Goal: Task Accomplishment & Management: Use online tool/utility

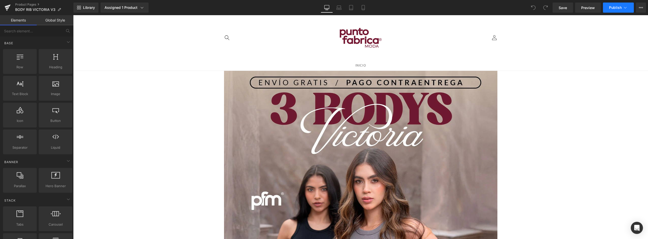
click at [620, 9] on span "Publish" at bounding box center [615, 8] width 13 height 4
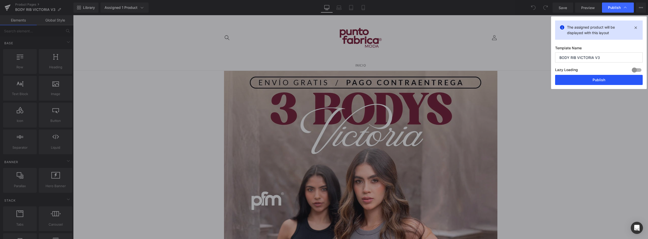
click at [598, 80] on button "Publish" at bounding box center [599, 80] width 88 height 10
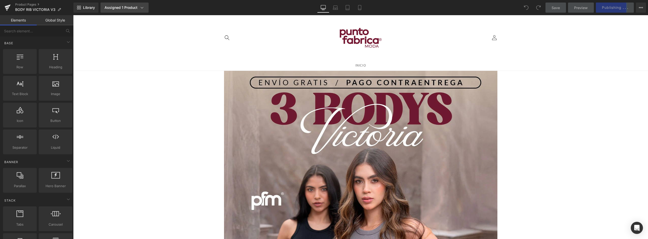
click at [125, 5] on link "Assigned 1 Product" at bounding box center [124, 8] width 48 height 10
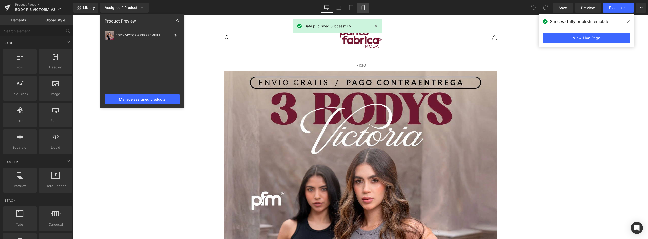
click at [363, 10] on link "Mobile" at bounding box center [363, 8] width 12 height 10
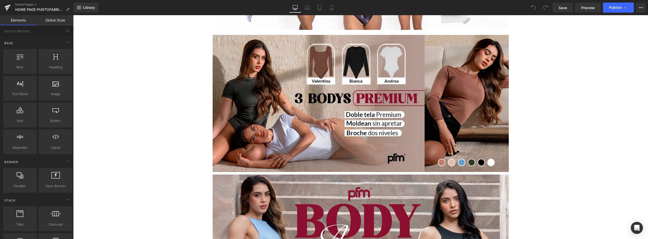
scroll to position [152, 0]
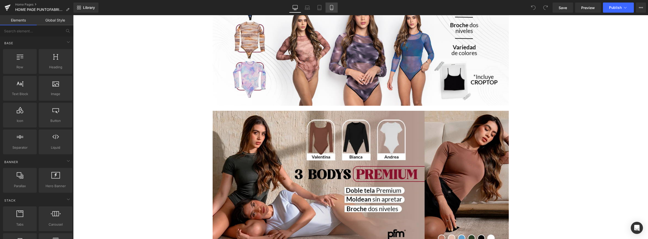
click at [330, 8] on icon at bounding box center [331, 7] width 5 height 5
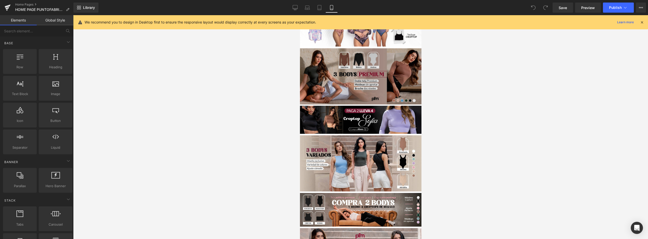
scroll to position [0, 0]
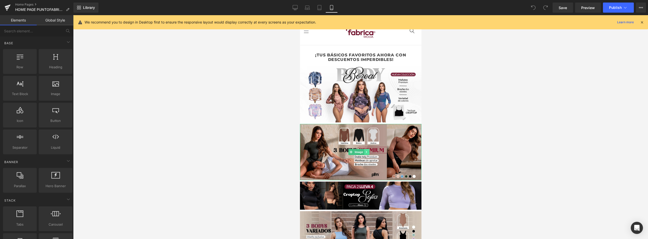
click at [366, 151] on icon at bounding box center [366, 152] width 1 height 2
click at [364, 149] on link at bounding box center [363, 152] width 5 height 6
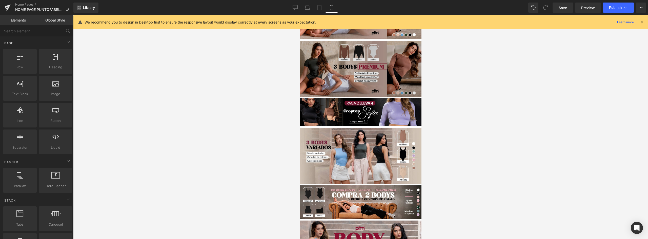
scroll to position [143, 0]
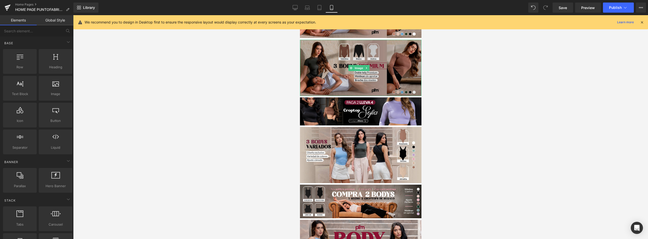
click at [382, 75] on img at bounding box center [360, 68] width 121 height 56
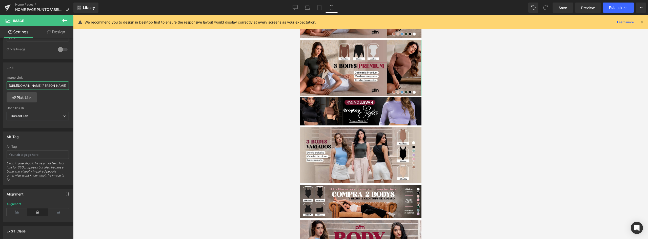
scroll to position [0, 86]
drag, startPoint x: 21, startPoint y: 84, endPoint x: 166, endPoint y: 86, distance: 145.3
click at [167, 87] on div "You are previewing how the will restyle your page. You can not edit Elements in…" at bounding box center [324, 124] width 648 height 248
type input "h"
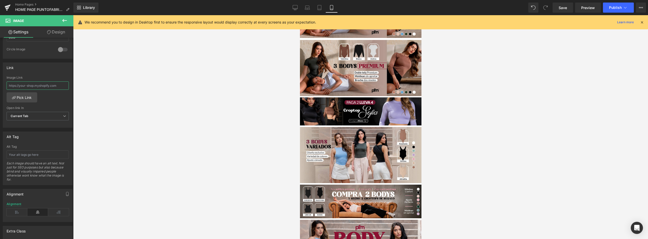
type input "https://puntofabricacolombia.com/products/body-victoria-rib-premium"
click at [105, 82] on div at bounding box center [360, 127] width 575 height 224
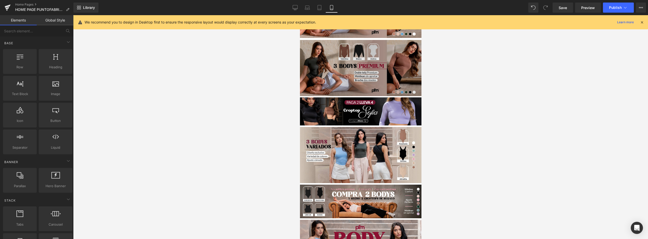
scroll to position [67, 0]
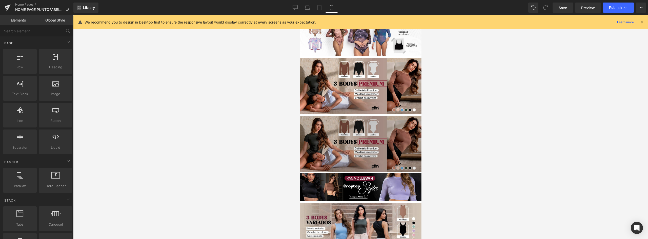
click at [369, 133] on img at bounding box center [360, 144] width 121 height 56
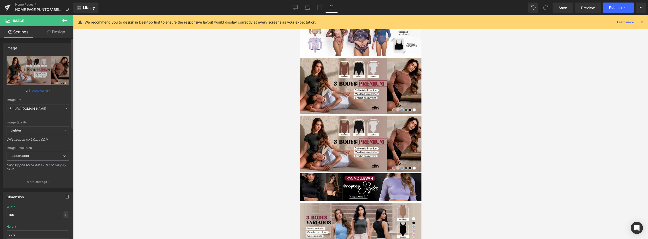
click at [37, 91] on link "Browse gallery" at bounding box center [40, 90] width 22 height 9
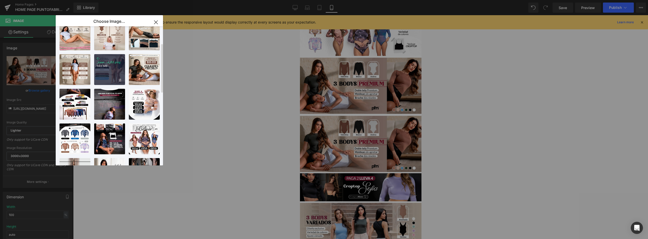
scroll to position [0, 0]
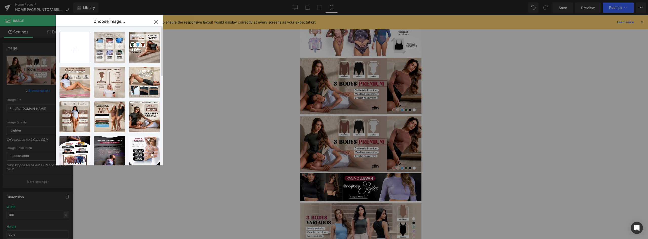
click at [67, 44] on input "file" at bounding box center [75, 47] width 30 height 30
type input "C:\fakepath\Mesa de trabajo 1 (13).png"
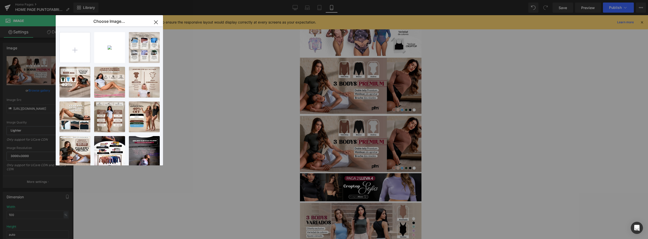
click at [0, 0] on p "Mesa de..._13_.png" at bounding box center [0, 0] width 0 height 0
type input "https://ucarecdn.com/38dff304-f9e7-4e59-8c85-0a42076c9541/-/format/auto/-/previ…"
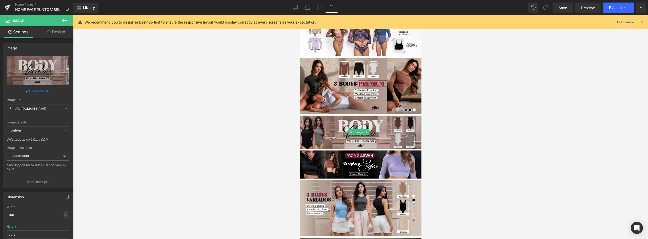
click at [390, 128] on img at bounding box center [360, 133] width 121 height 34
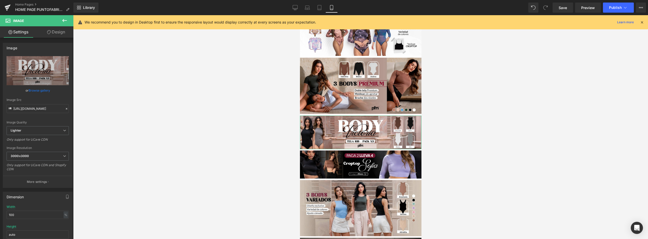
click at [60, 35] on link "Design" at bounding box center [56, 31] width 37 height 11
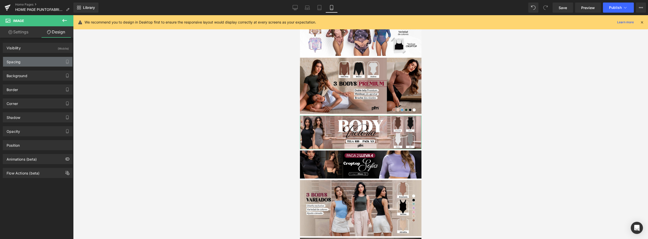
click at [36, 62] on div "Spacing" at bounding box center [37, 62] width 69 height 10
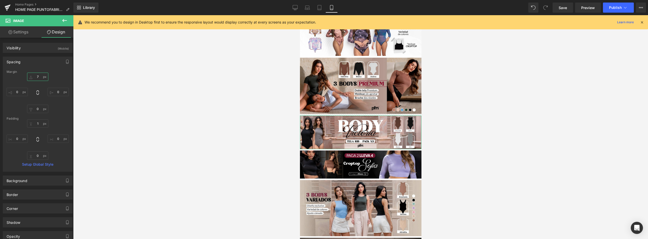
click at [39, 77] on input "7" at bounding box center [37, 77] width 21 height 8
type input "5"
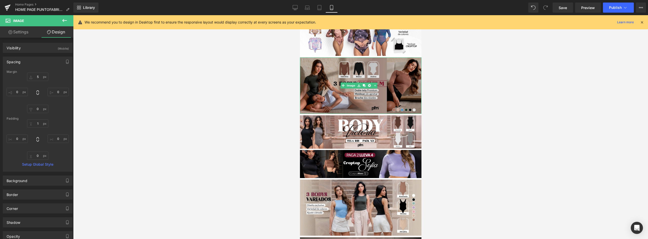
click at [326, 77] on img at bounding box center [360, 85] width 121 height 56
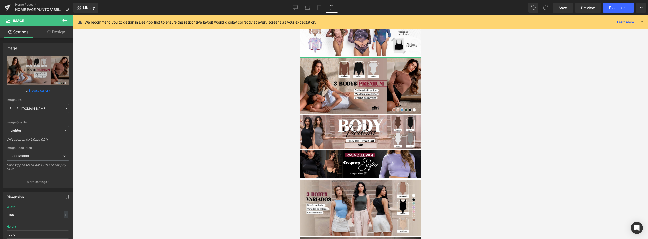
click at [58, 33] on link "Design" at bounding box center [56, 31] width 37 height 11
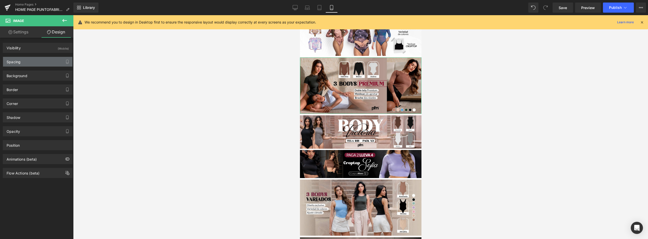
click at [21, 62] on div "Spacing" at bounding box center [14, 60] width 14 height 7
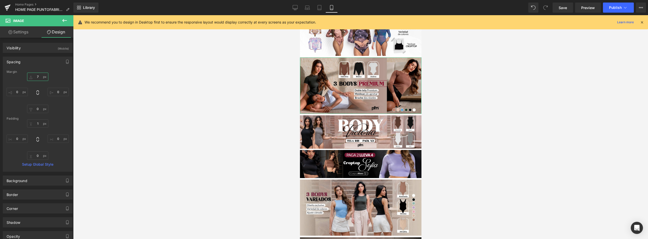
click at [36, 76] on input "7" at bounding box center [37, 77] width 21 height 8
type input "6"
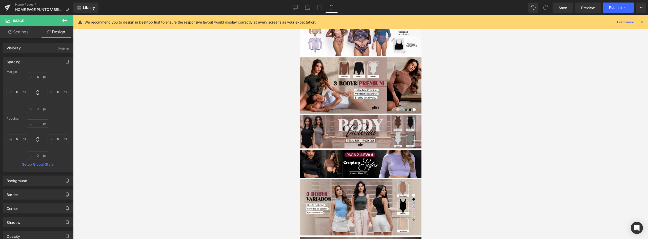
click at [384, 127] on img at bounding box center [360, 132] width 121 height 34
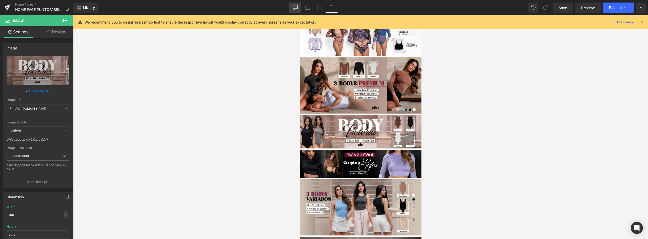
click at [295, 4] on link "Desktop" at bounding box center [295, 8] width 12 height 10
type input "auto"
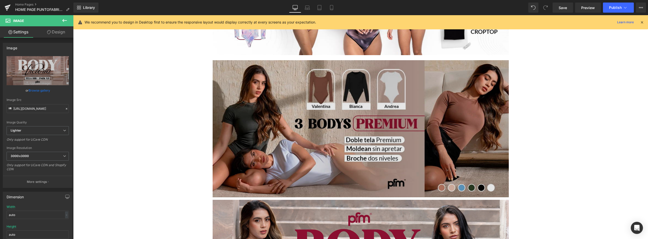
scroll to position [278, 0]
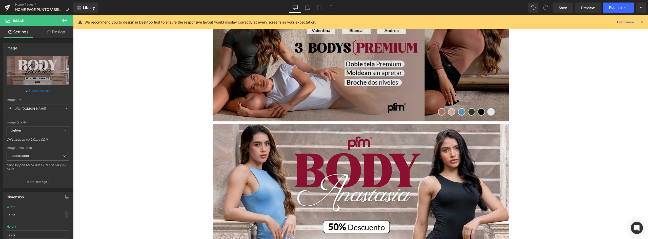
click at [399, 86] on img at bounding box center [361, 52] width 296 height 137
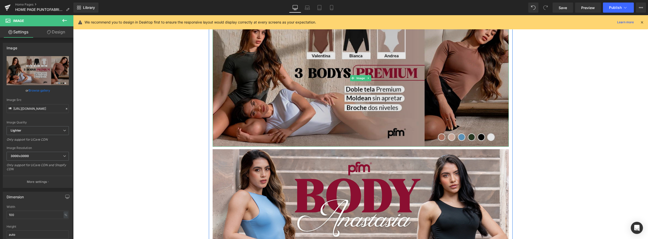
scroll to position [202, 0]
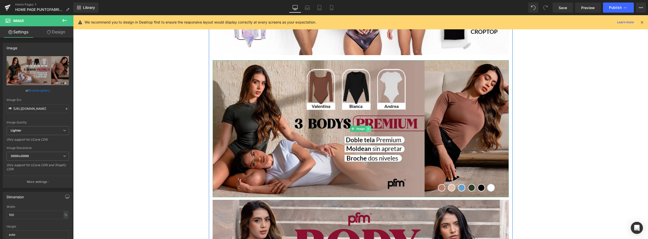
click at [368, 128] on icon at bounding box center [368, 128] width 3 height 3
click at [364, 129] on icon at bounding box center [365, 129] width 3 height 3
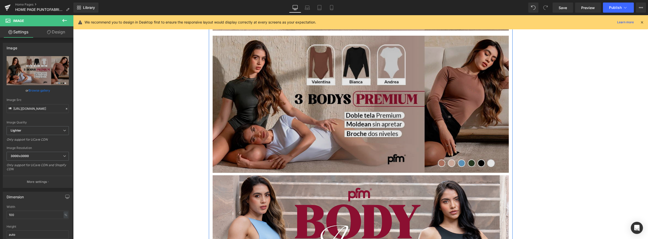
click at [349, 101] on img at bounding box center [361, 104] width 296 height 137
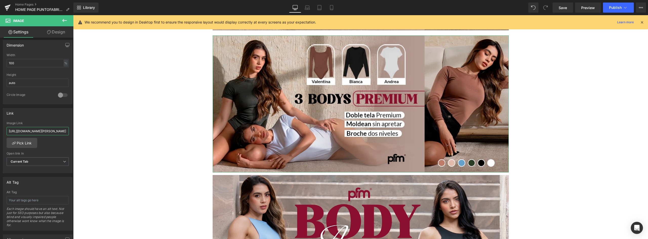
scroll to position [0, 86]
drag, startPoint x: 93, startPoint y: 144, endPoint x: 133, endPoint y: 134, distance: 40.8
type input "h"
type input "https://puntofabricacolombia.com/products/body-victoria-rib-premium"
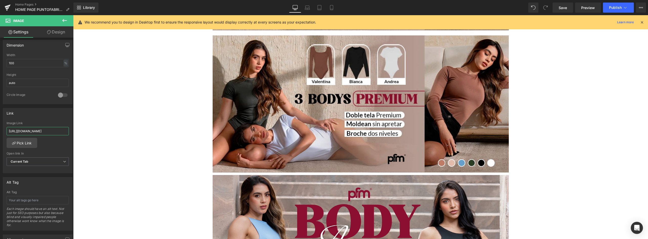
scroll to position [0, 46]
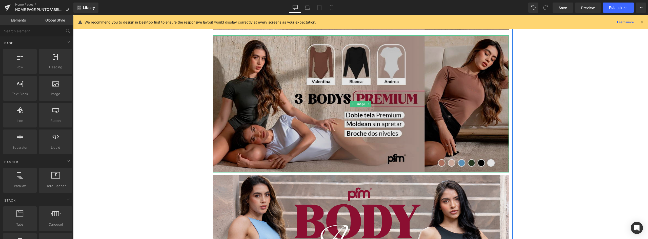
click at [292, 103] on img at bounding box center [361, 103] width 296 height 137
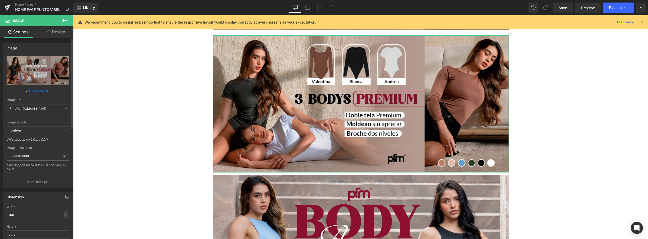
click at [42, 89] on link "Browse gallery" at bounding box center [40, 90] width 22 height 9
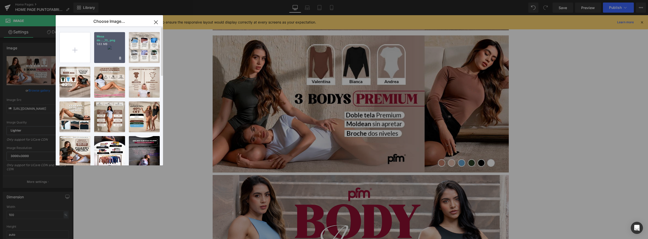
click at [114, 50] on div "Mesa de..._13_.png 1.63 MB" at bounding box center [109, 47] width 31 height 31
type input "https://ucarecdn.com/38dff304-f9e7-4e59-8c85-0a42076c9541/-/format/auto/-/previ…"
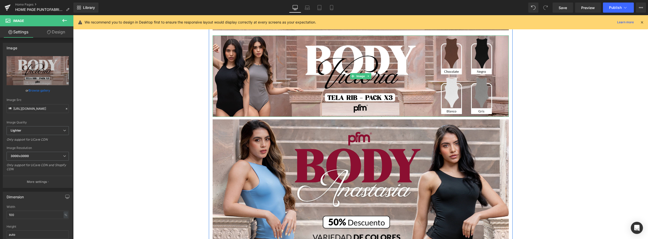
scroll to position [319, 0]
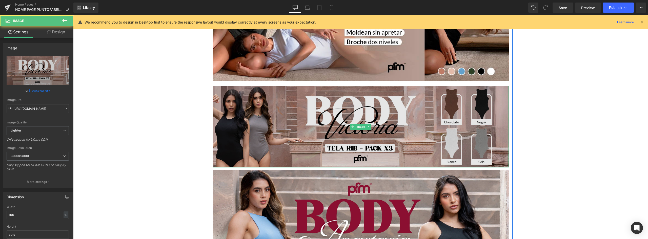
click at [282, 119] on img at bounding box center [361, 127] width 296 height 82
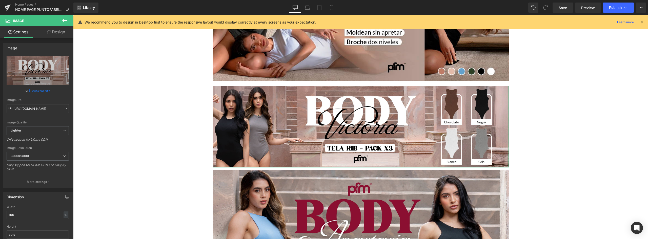
click at [59, 36] on link "Design" at bounding box center [56, 31] width 37 height 11
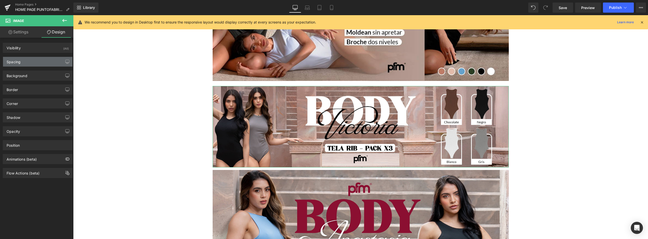
click at [38, 62] on div "Spacing" at bounding box center [37, 62] width 69 height 10
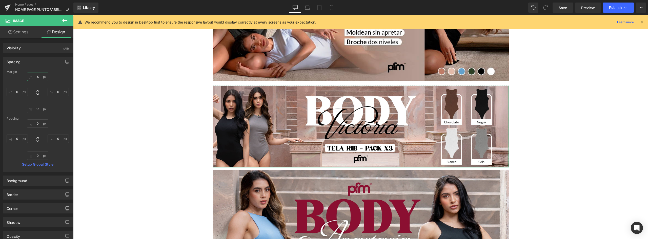
click at [36, 77] on input "5" at bounding box center [37, 77] width 21 height 8
type input "2"
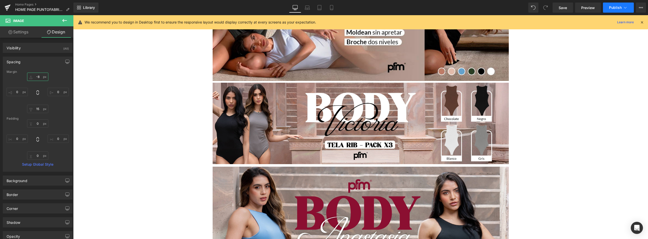
type input "-8"
click at [618, 10] on button "Publish" at bounding box center [618, 8] width 31 height 10
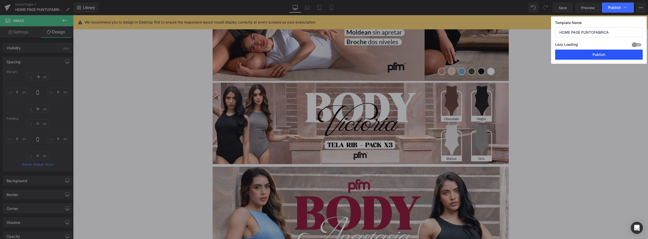
click at [600, 54] on button "Publish" at bounding box center [599, 55] width 88 height 10
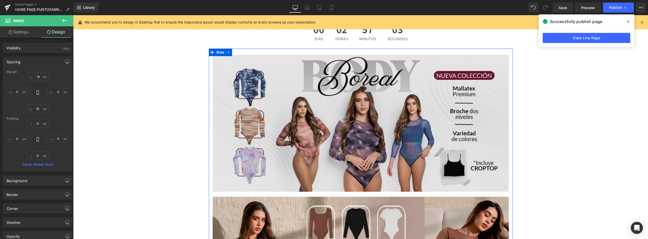
scroll to position [142, 0]
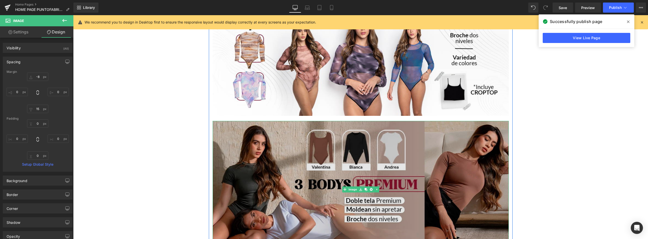
click at [395, 130] on img at bounding box center [361, 189] width 296 height 137
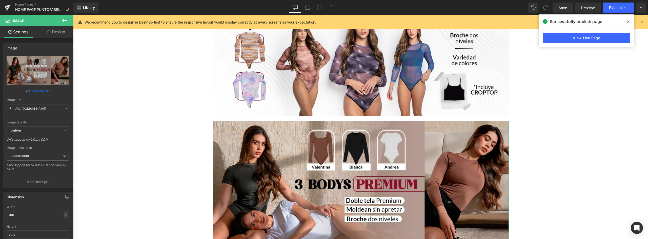
click at [53, 31] on link "Design" at bounding box center [56, 31] width 37 height 11
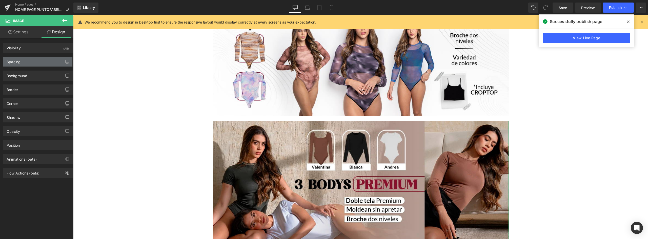
click at [29, 61] on div "Spacing" at bounding box center [37, 62] width 69 height 10
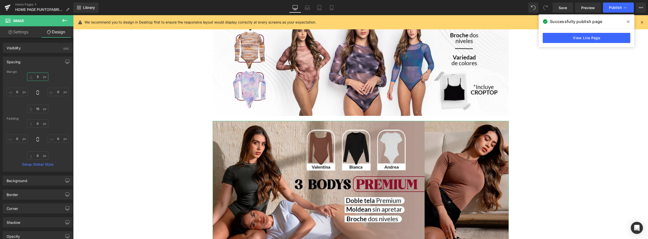
click at [37, 74] on input "5" at bounding box center [37, 77] width 21 height 8
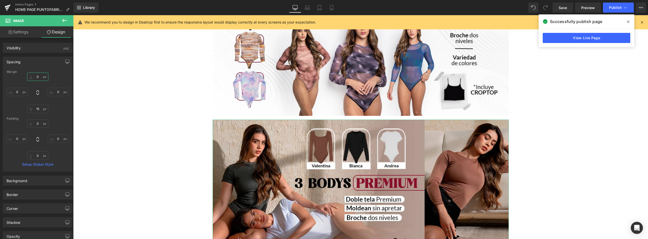
drag, startPoint x: 39, startPoint y: 77, endPoint x: 31, endPoint y: 75, distance: 7.9
click at [31, 75] on input "0" at bounding box center [37, 77] width 21 height 8
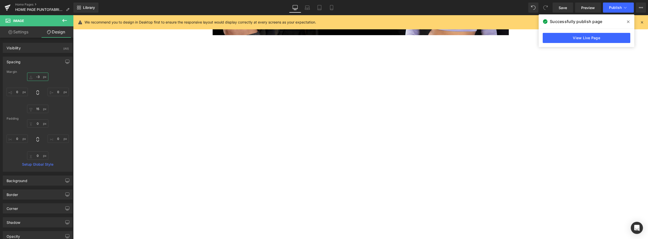
scroll to position [759, 0]
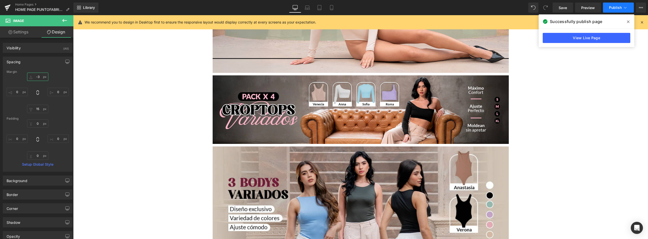
type input "-3"
click at [617, 7] on span "Publish" at bounding box center [615, 8] width 13 height 4
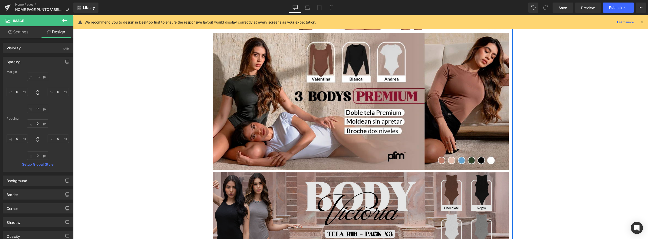
scroll to position [278, 0]
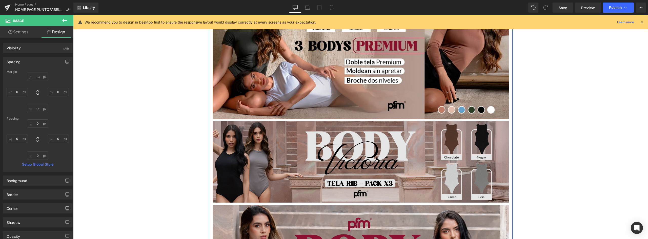
click at [247, 138] on img at bounding box center [361, 162] width 296 height 82
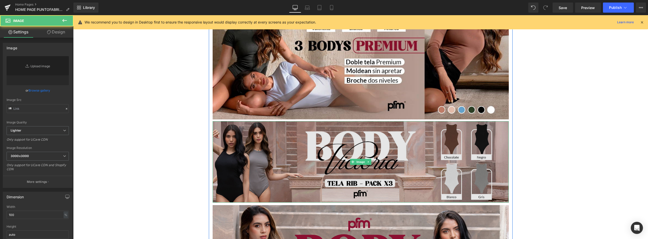
type input "https://ucarecdn.com/38dff304-f9e7-4e59-8c85-0a42076c9541/-/format/auto/-/previ…"
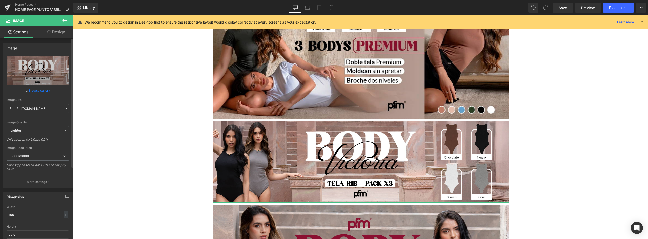
click at [39, 89] on link "Browse gallery" at bounding box center [40, 90] width 22 height 9
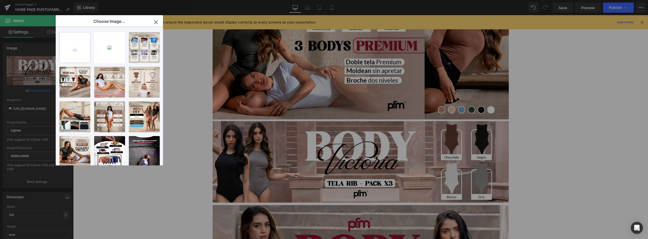
click at [87, 49] on input "file" at bounding box center [75, 47] width 30 height 30
type input "C:\fakepath\Mesa de trabajo 1 (13).webp"
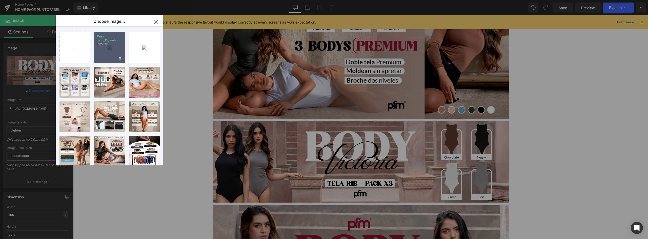
click at [103, 47] on div "Mesa de..._13_.webp 81.27 KB" at bounding box center [109, 47] width 31 height 31
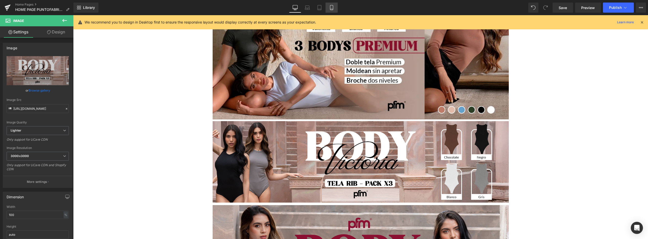
click at [334, 6] on link "Mobile" at bounding box center [332, 8] width 12 height 10
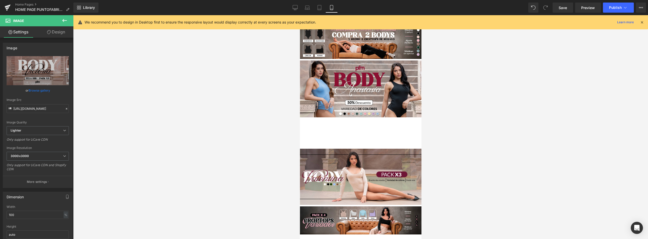
scroll to position [0, 0]
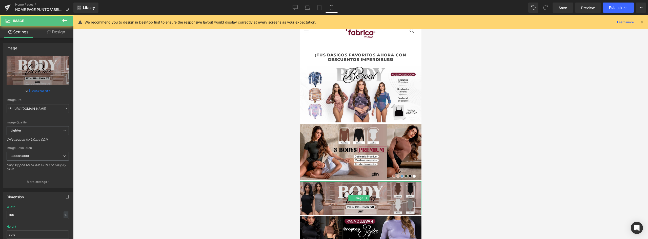
drag, startPoint x: 362, startPoint y: 190, endPoint x: 521, endPoint y: 167, distance: 160.8
click at [362, 190] on img at bounding box center [360, 198] width 121 height 34
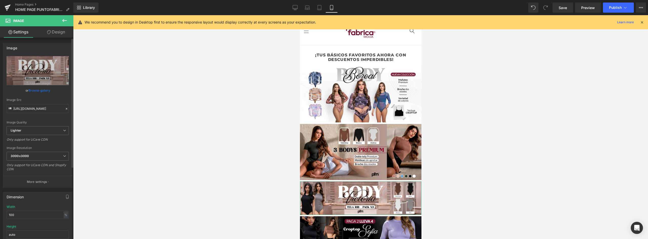
click at [41, 92] on link "Browse gallery" at bounding box center [40, 90] width 22 height 9
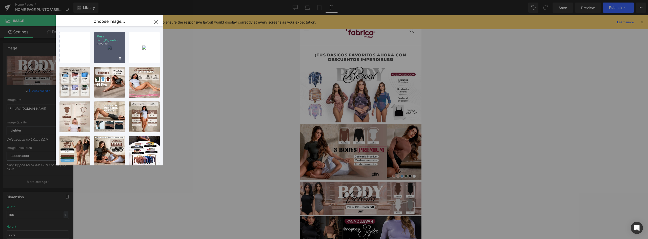
click at [109, 48] on div "Mesa de..._13_.webp 81.27 KB" at bounding box center [109, 47] width 31 height 31
type input "https://ucarecdn.com/09c795db-03cb-4165-99f4-e97d526f7db1/-/format/auto/-/previ…"
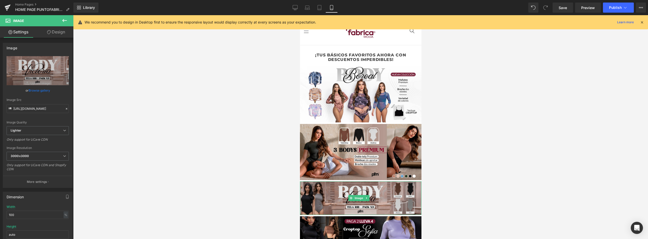
click at [383, 186] on img at bounding box center [360, 198] width 121 height 34
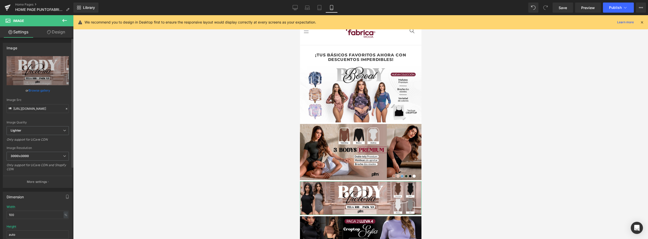
click at [37, 89] on link "Browse gallery" at bounding box center [40, 90] width 22 height 9
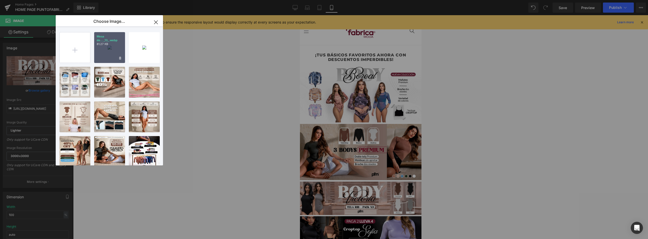
click at [107, 51] on div "Mesa de..._13_.webp 81.27 KB" at bounding box center [109, 47] width 31 height 31
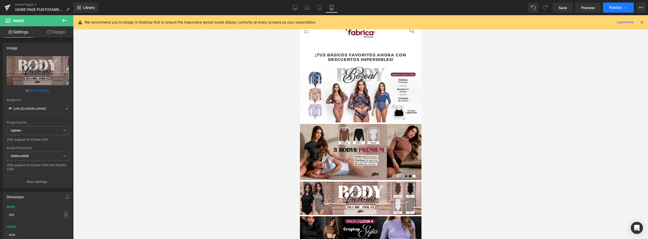
click at [614, 7] on span "Publish" at bounding box center [615, 8] width 13 height 4
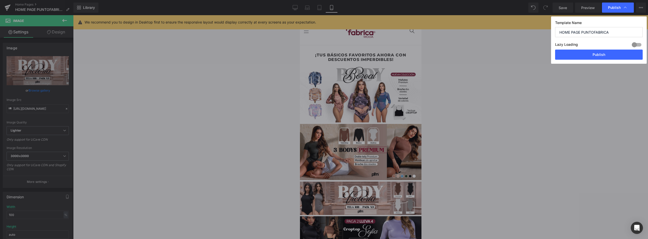
click at [607, 56] on button "Publish" at bounding box center [599, 55] width 88 height 10
